Goal: Check status: Check status

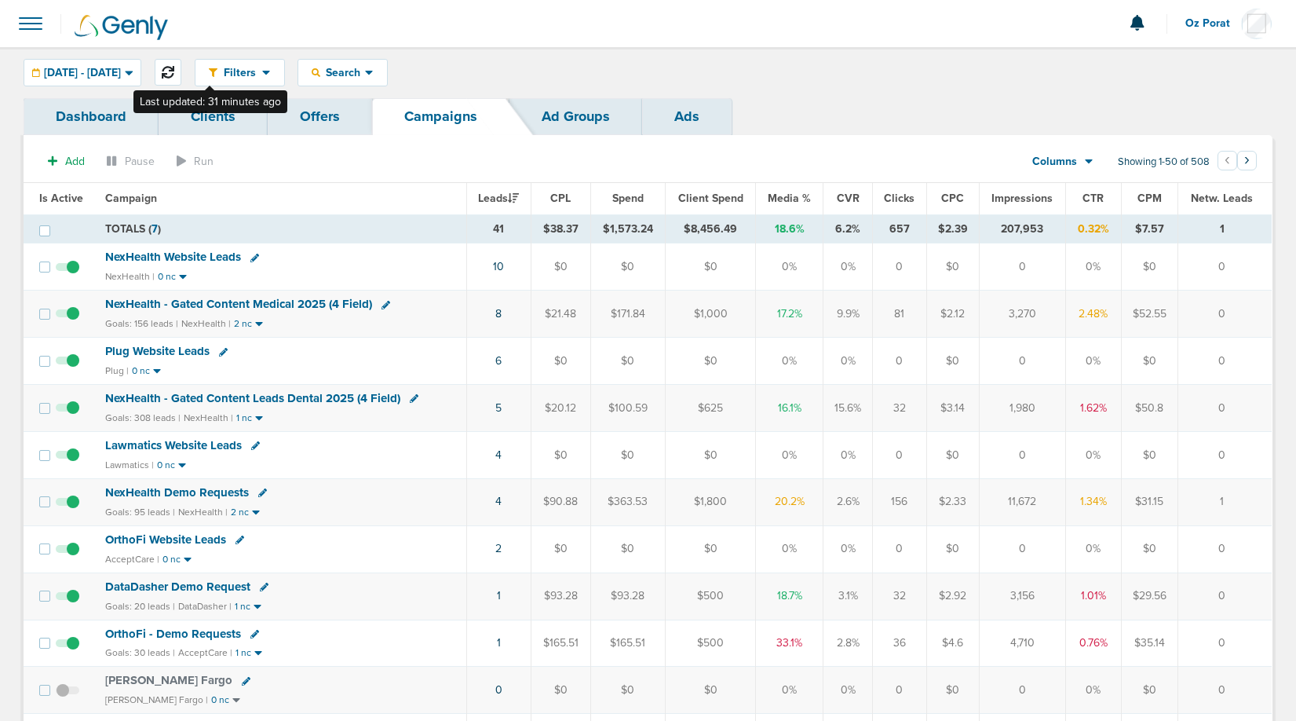
click at [181, 80] on button at bounding box center [168, 72] width 27 height 27
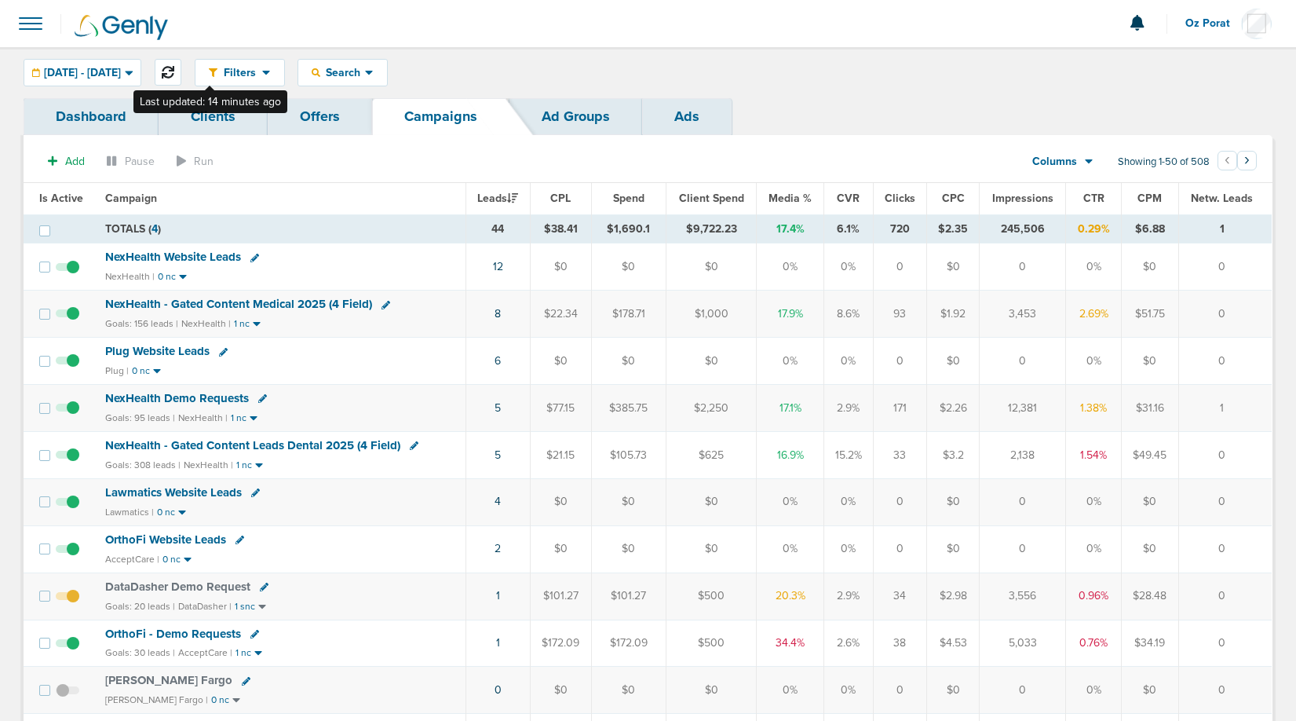
click at [181, 68] on button at bounding box center [168, 72] width 27 height 27
click at [174, 72] on icon at bounding box center [168, 72] width 13 height 13
click at [135, 64] on div "[DATE] - [DATE]" at bounding box center [82, 73] width 116 height 26
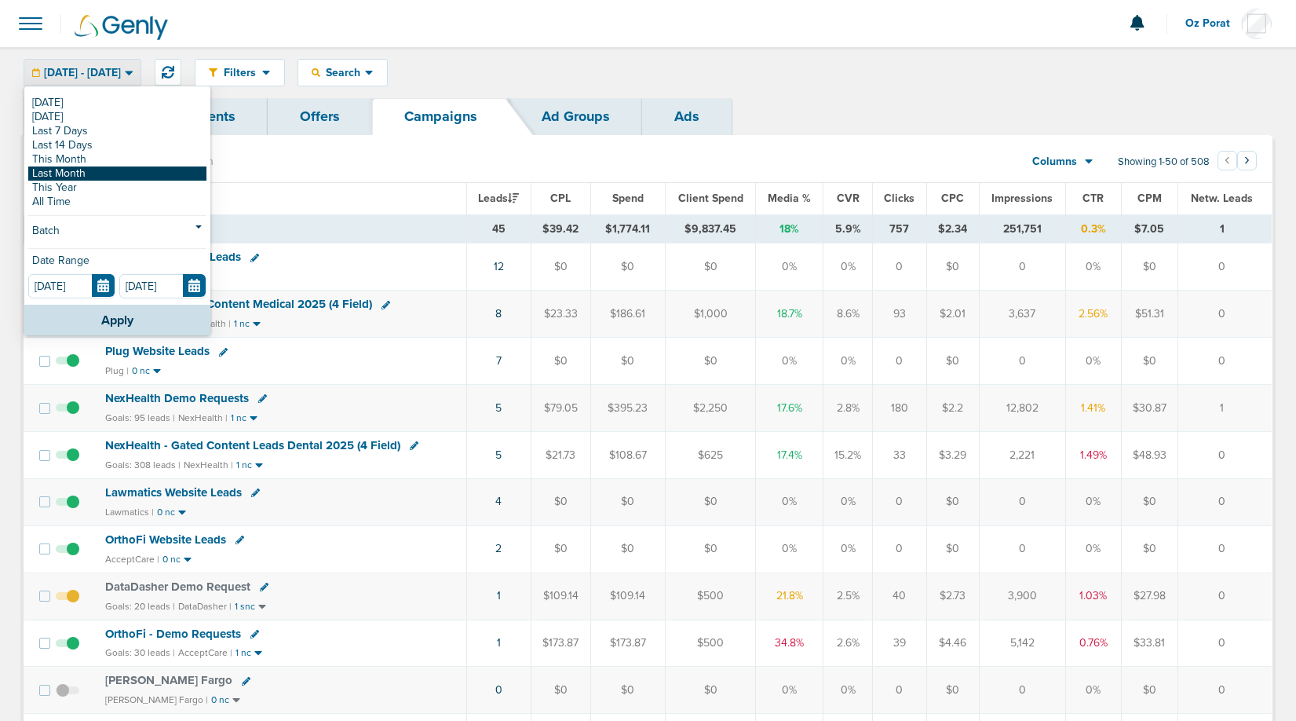
click at [94, 173] on link "Last Month" at bounding box center [117, 173] width 178 height 14
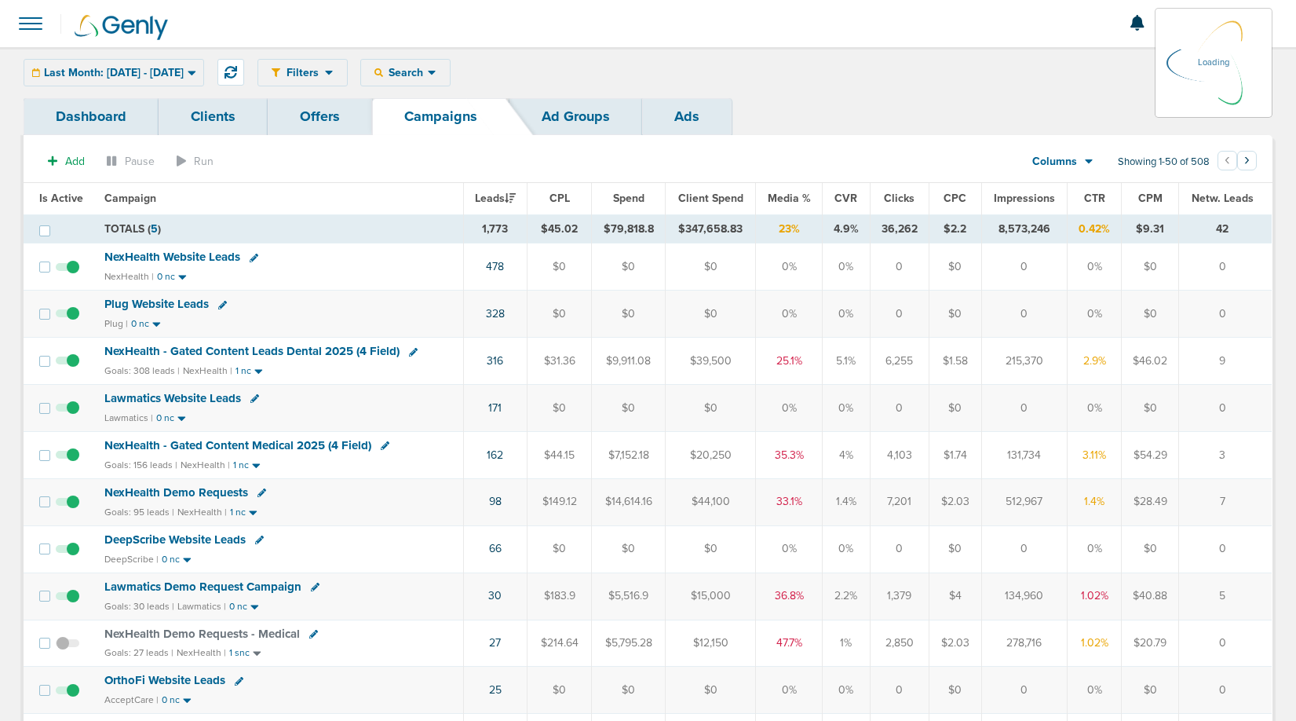
click at [1082, 161] on div "Columns Media Stats Sales Performance Custom" at bounding box center [1063, 162] width 110 height 30
click at [1086, 162] on icon at bounding box center [1089, 161] width 9 height 13
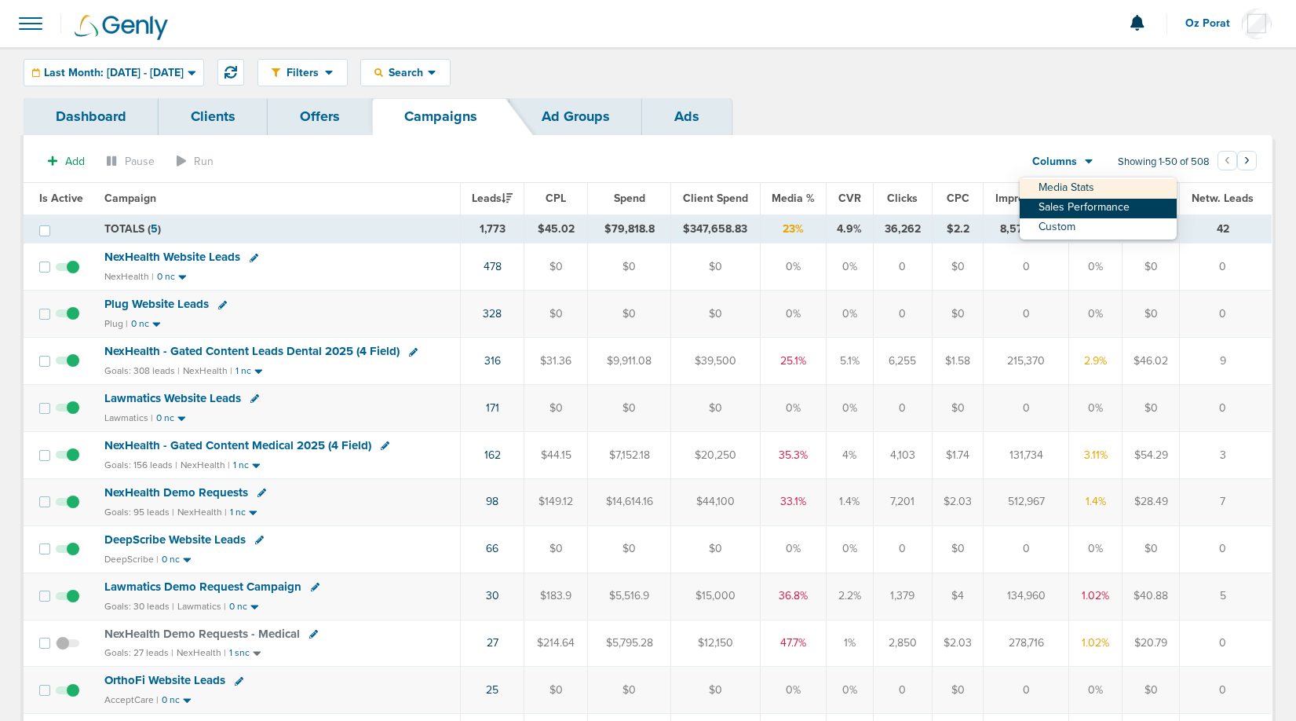
click at [1091, 210] on link "Sales Performance" at bounding box center [1098, 209] width 157 height 20
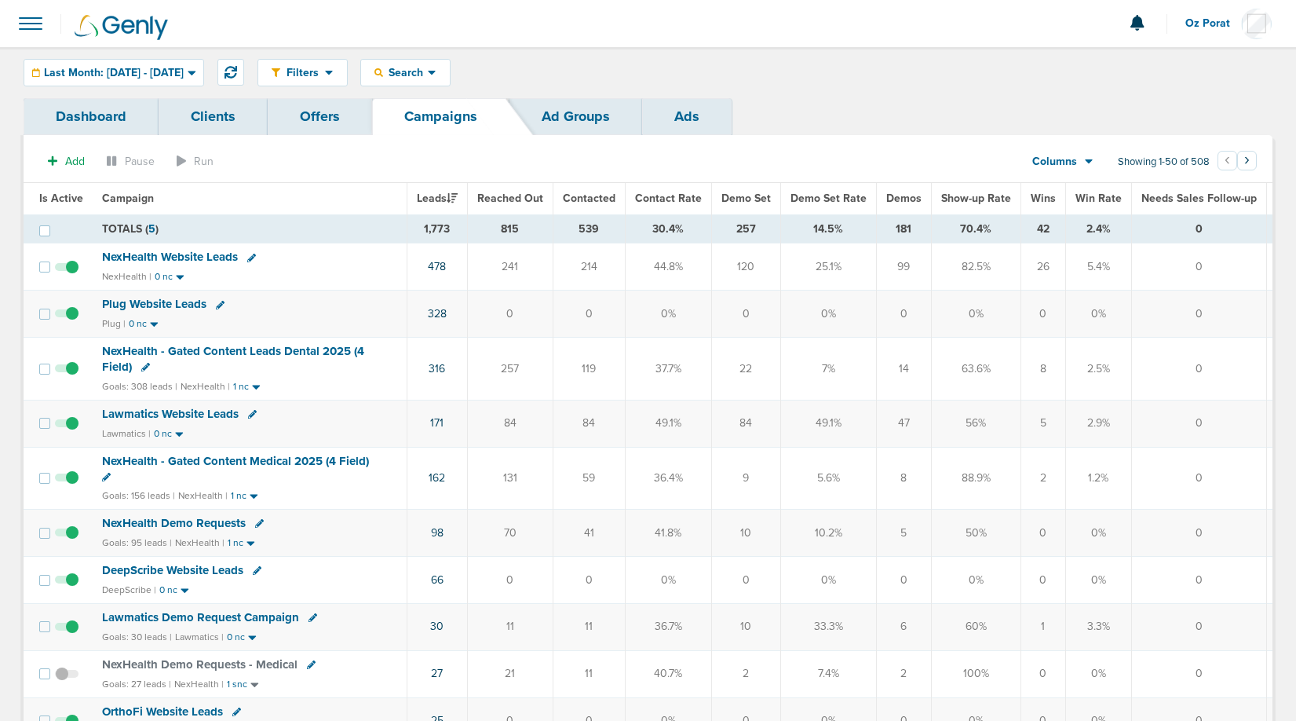
click at [1035, 194] on span "Wins" at bounding box center [1043, 198] width 25 height 13
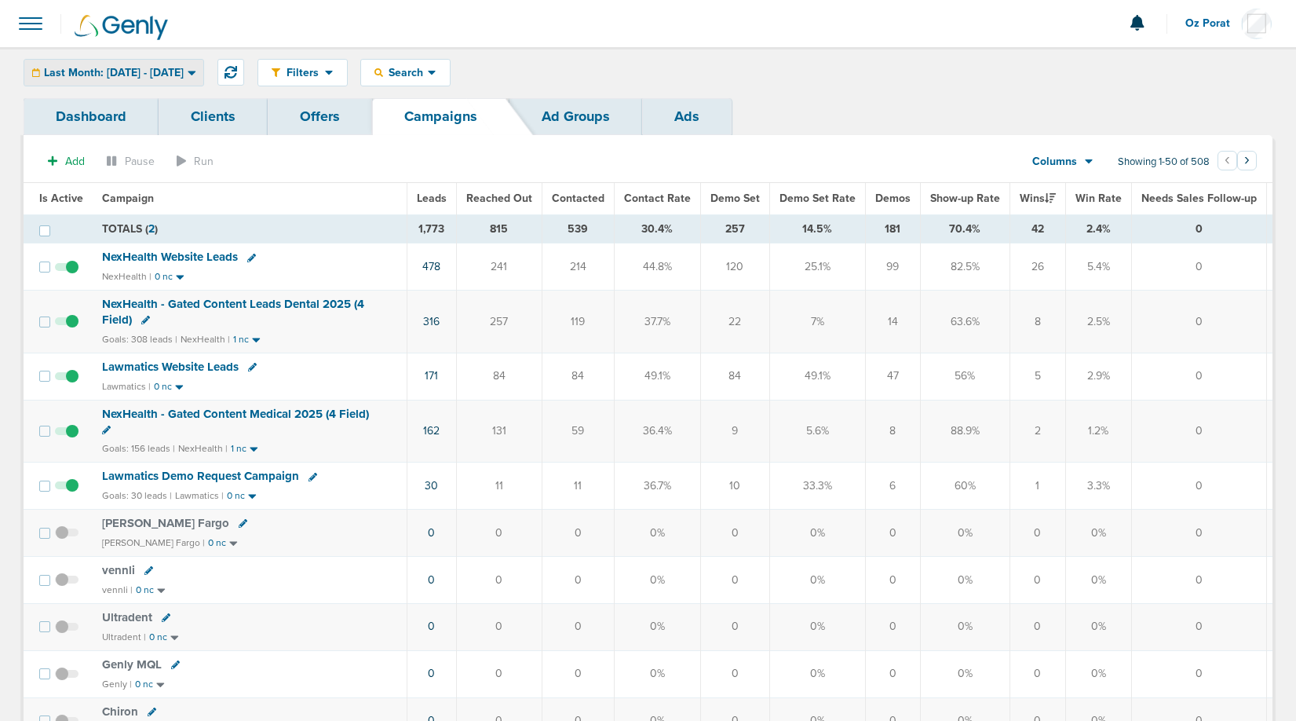
click at [183, 70] on span "Last Month: [DATE] - [DATE]" at bounding box center [114, 73] width 140 height 11
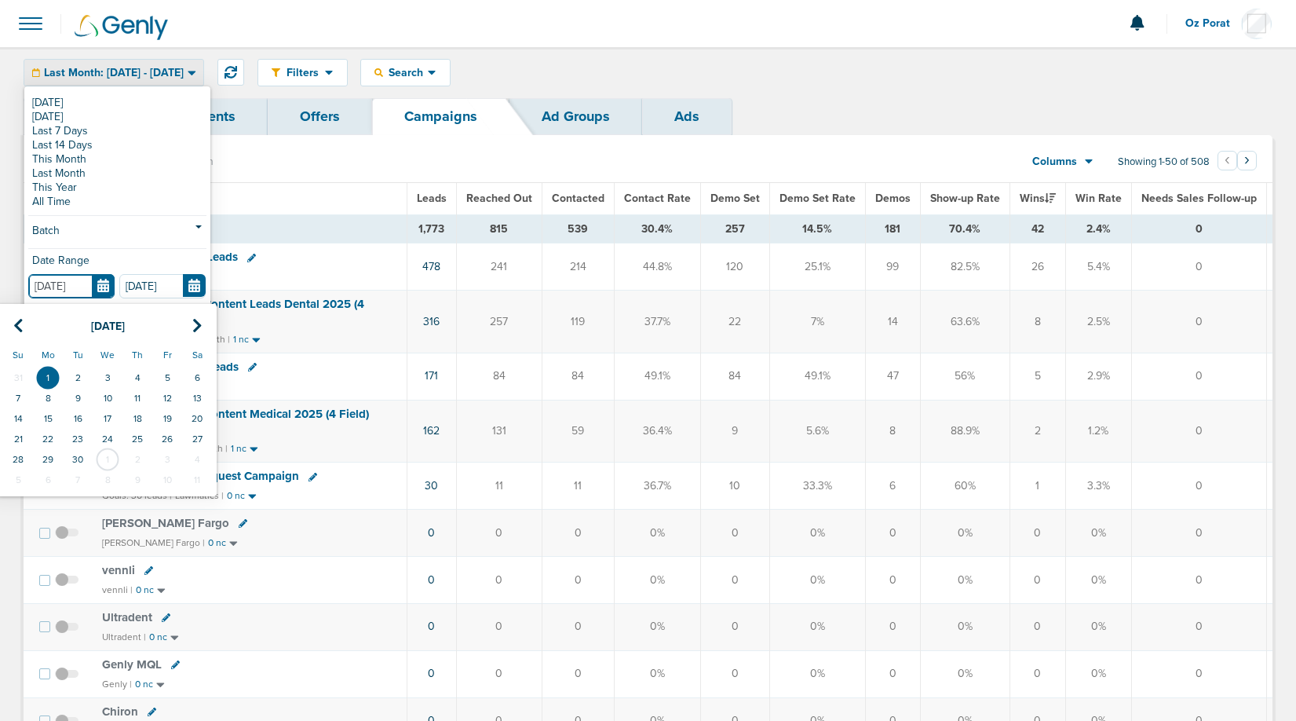
click at [108, 283] on input "[DATE]" at bounding box center [71, 286] width 86 height 24
click at [19, 330] on icon at bounding box center [18, 326] width 10 height 16
click at [166, 378] on td "1" at bounding box center [167, 377] width 30 height 20
type input "[DATE]"
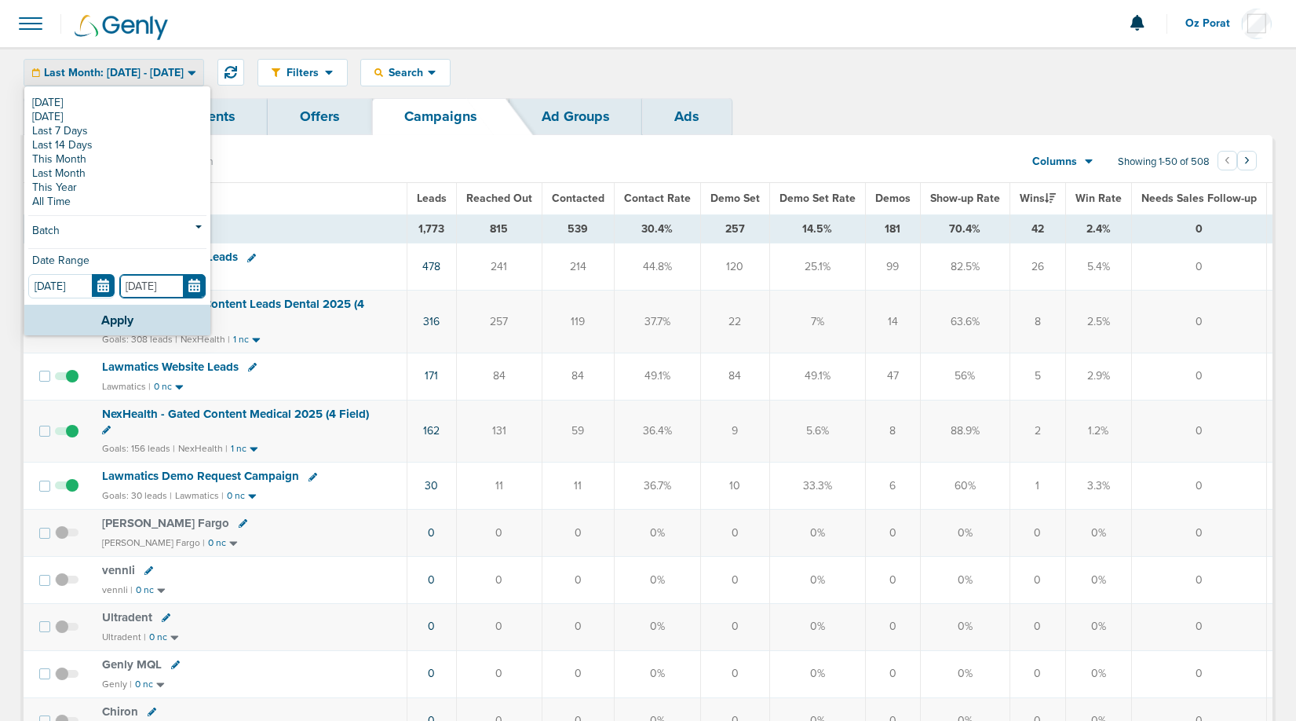
click at [192, 288] on input "[DATE]" at bounding box center [162, 286] width 86 height 24
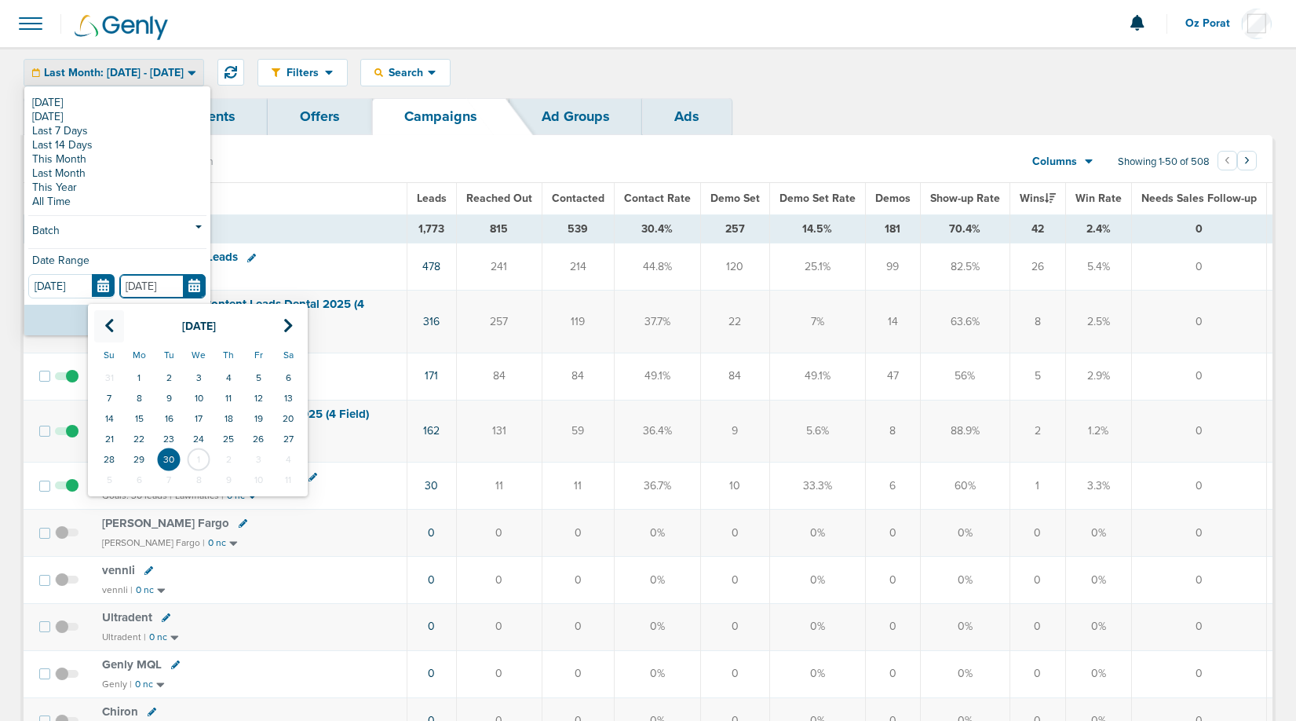
click at [108, 319] on icon at bounding box center [109, 326] width 10 height 16
click at [111, 473] on td "31" at bounding box center [109, 480] width 30 height 20
type input "[DATE]"
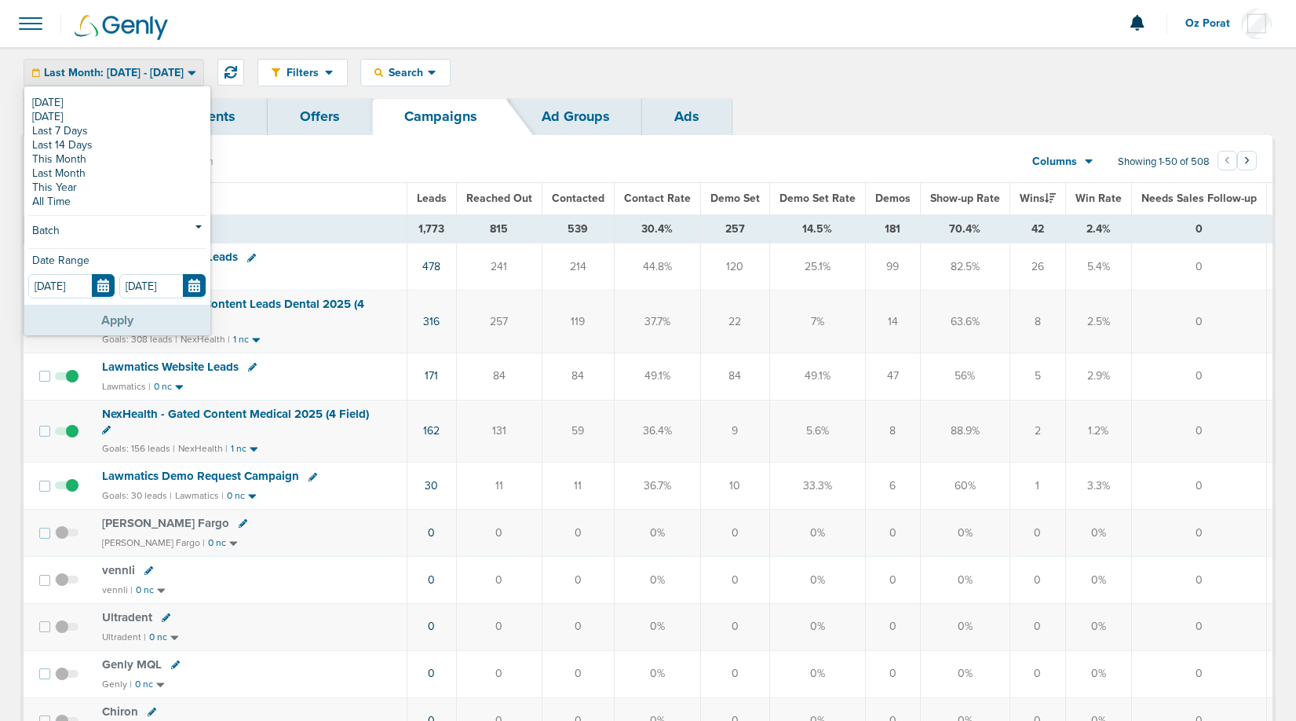
click at [109, 320] on button "Apply" at bounding box center [117, 320] width 186 height 31
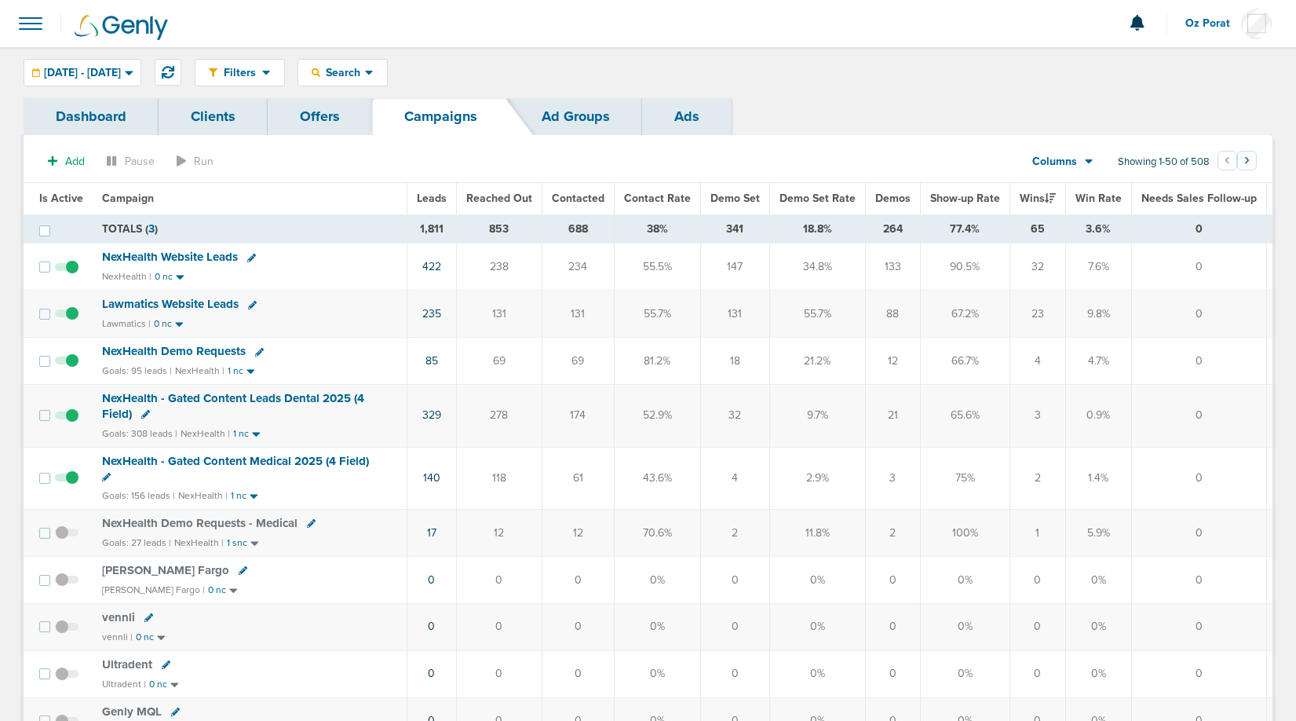
drag, startPoint x: 1037, startPoint y: 362, endPoint x: 1014, endPoint y: 360, distance: 23.6
click at [1014, 360] on td "4" at bounding box center [1038, 361] width 56 height 47
drag, startPoint x: 1041, startPoint y: 415, endPoint x: 1012, endPoint y: 415, distance: 29.1
click at [1012, 415] on td "3" at bounding box center [1038, 416] width 56 height 62
drag, startPoint x: 1041, startPoint y: 485, endPoint x: 1015, endPoint y: 485, distance: 25.9
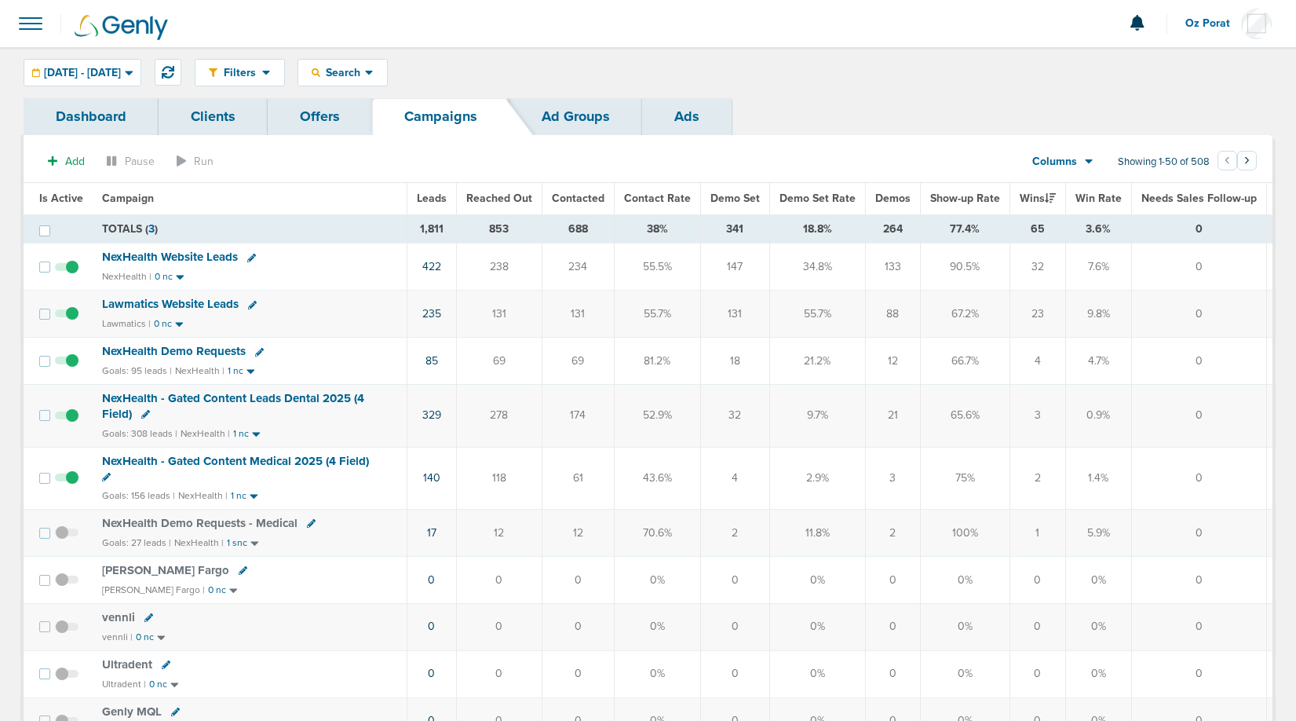
click at [1015, 485] on td "2" at bounding box center [1038, 478] width 56 height 62
click at [174, 71] on icon at bounding box center [168, 72] width 13 height 13
click at [80, 64] on div "[DATE] - [DATE]" at bounding box center [82, 73] width 116 height 26
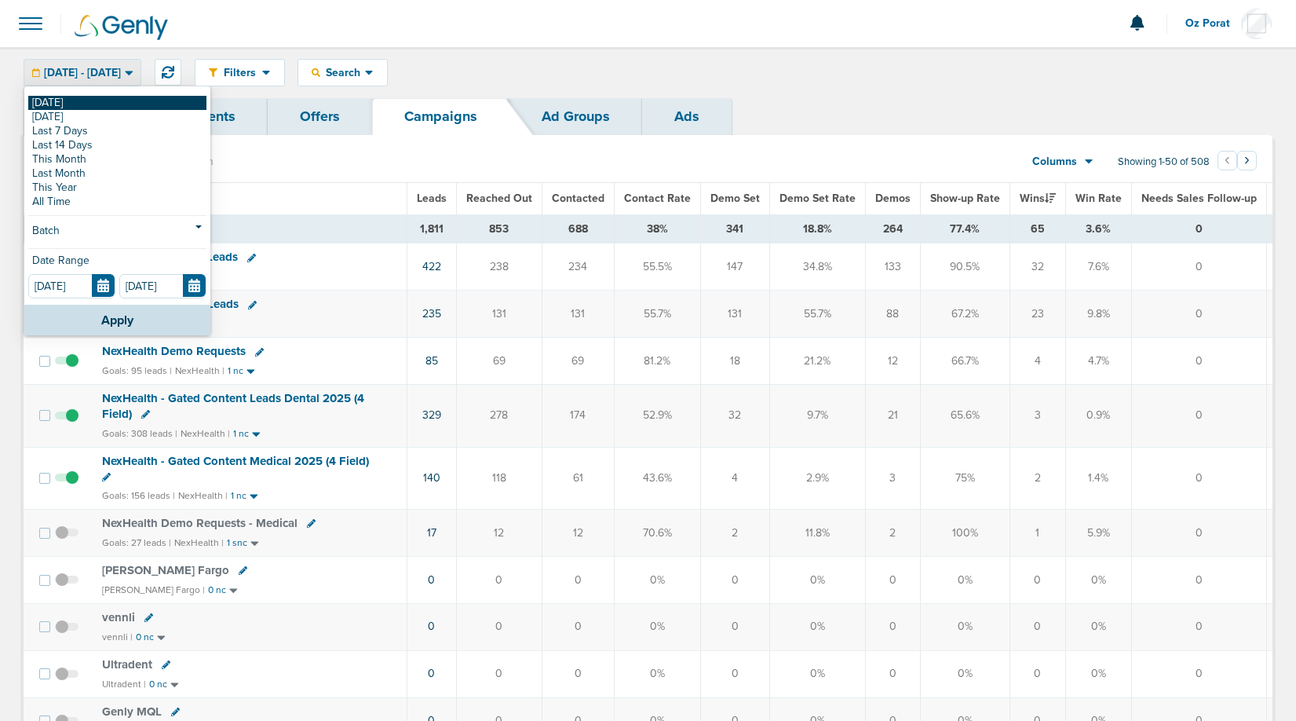
click at [61, 101] on link "[DATE]" at bounding box center [117, 103] width 178 height 14
